Goal: Information Seeking & Learning: Learn about a topic

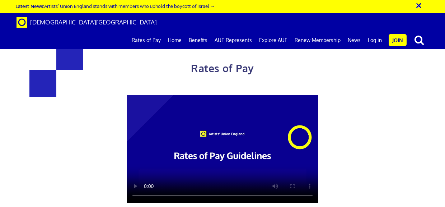
drag, startPoint x: 204, startPoint y: 133, endPoint x: 222, endPoint y: 227, distance: 95.5
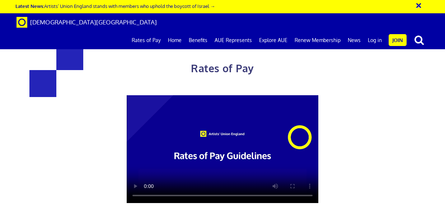
drag, startPoint x: 308, startPoint y: 80, endPoint x: 290, endPoint y: 79, distance: 17.6
